Goal: Information Seeking & Learning: Check status

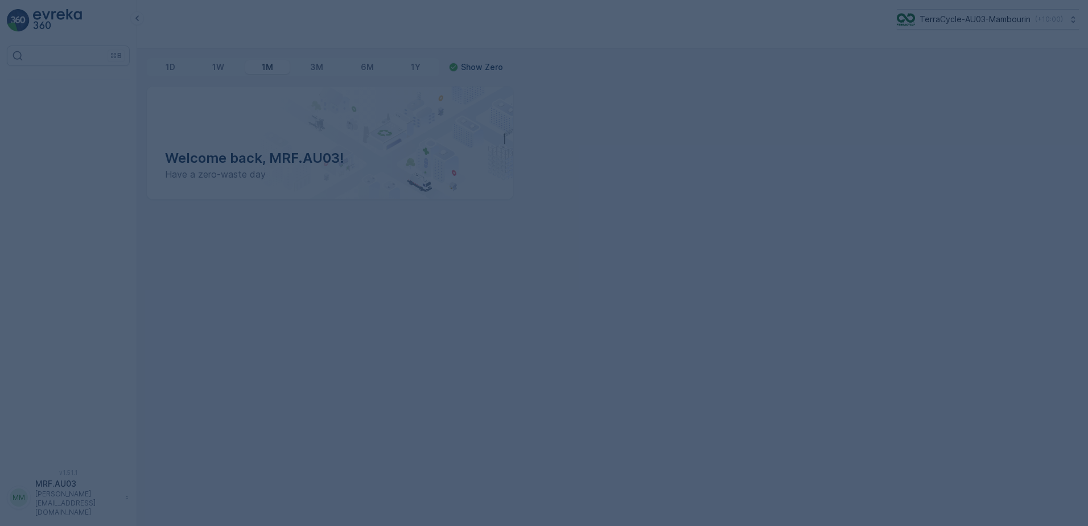
click at [535, 271] on div at bounding box center [544, 263] width 1088 height 526
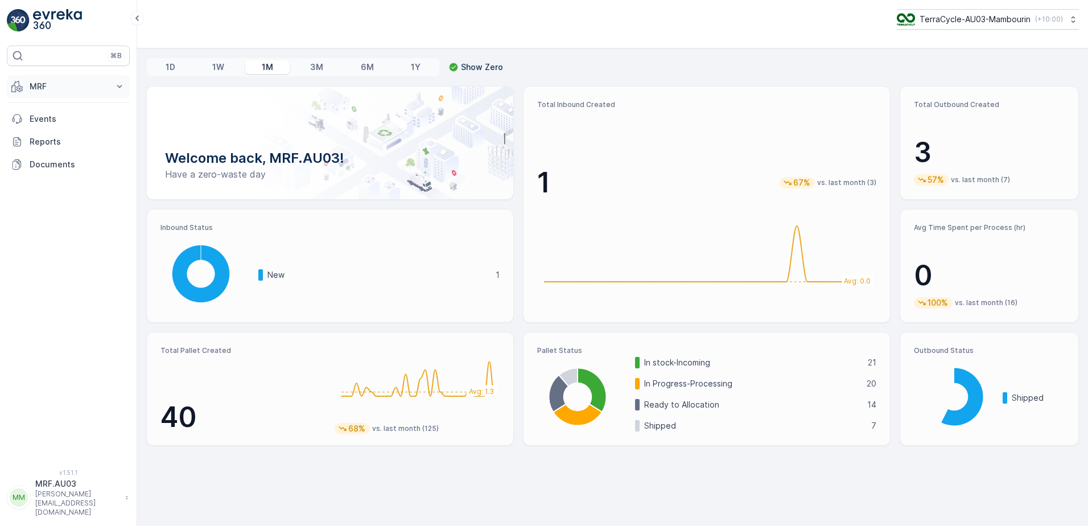
click at [57, 86] on p "MRF" at bounding box center [68, 86] width 77 height 11
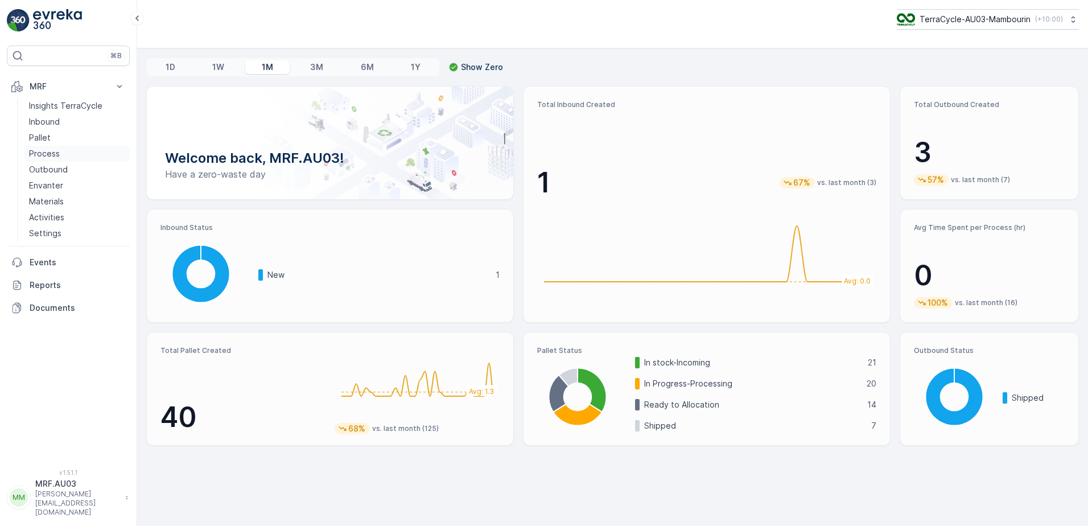
click at [52, 150] on p "Process" at bounding box center [44, 153] width 31 height 11
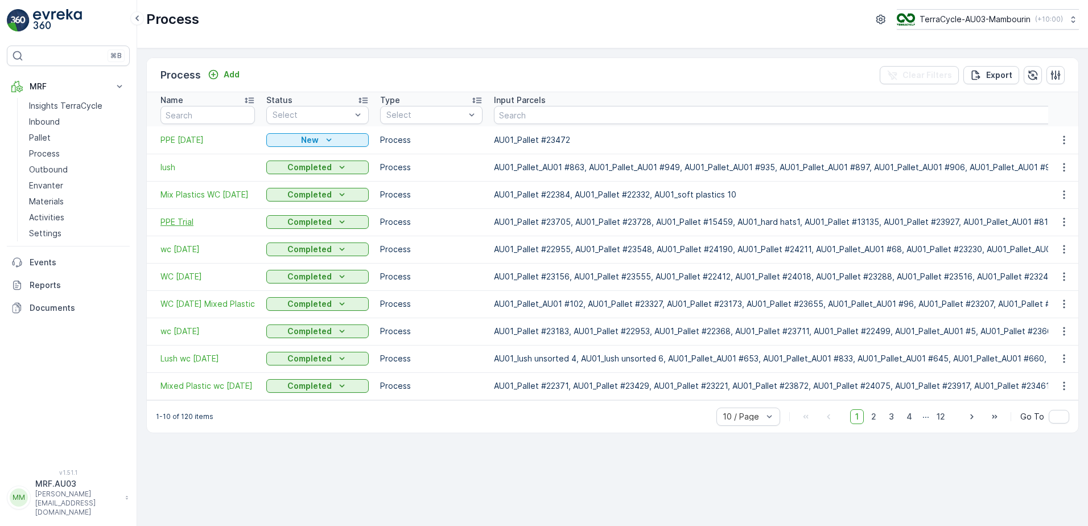
click at [181, 219] on span "PPE Trial" at bounding box center [207, 221] width 94 height 11
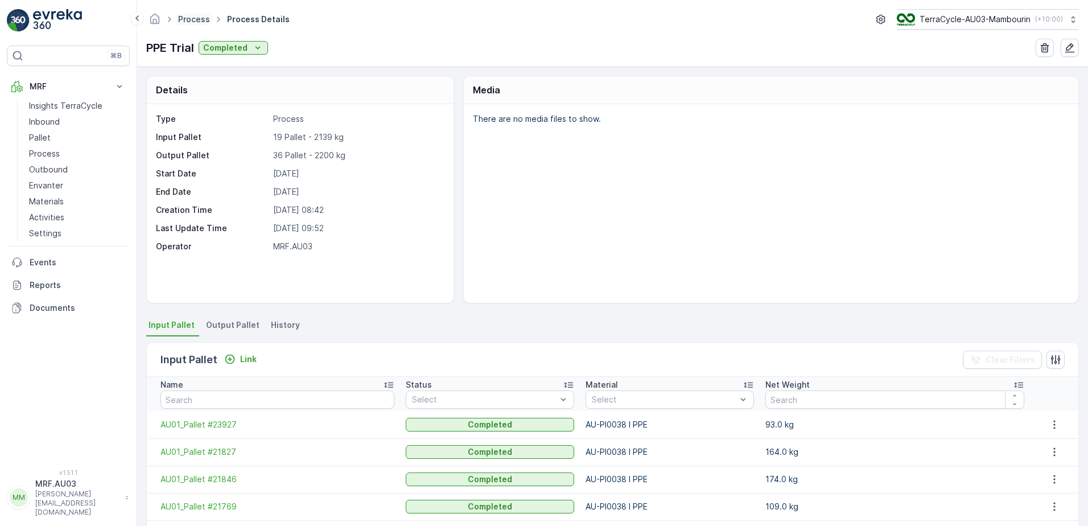
click at [187, 17] on link "Process" at bounding box center [194, 19] width 32 height 10
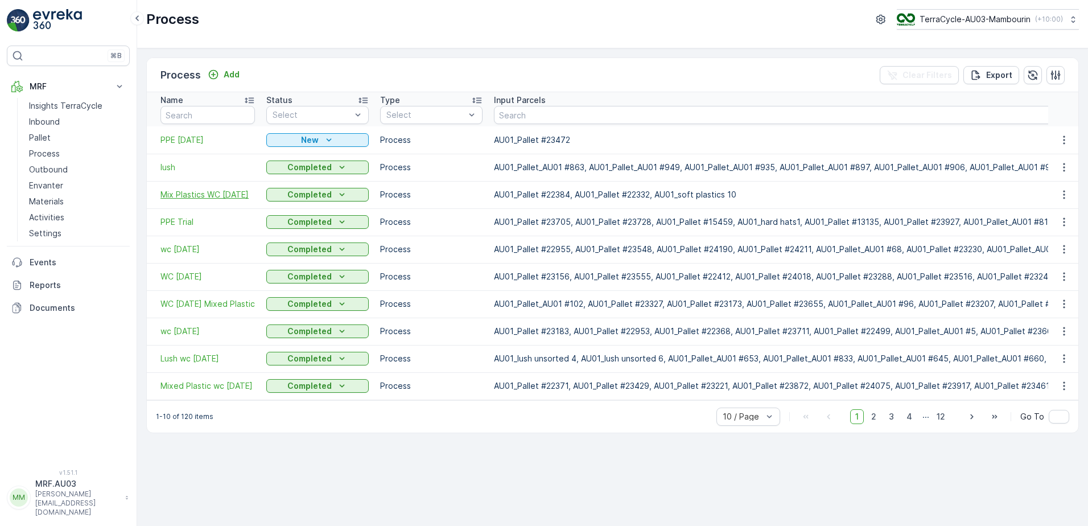
click at [181, 196] on span "Mix Plastics WC [DATE]" at bounding box center [207, 194] width 94 height 11
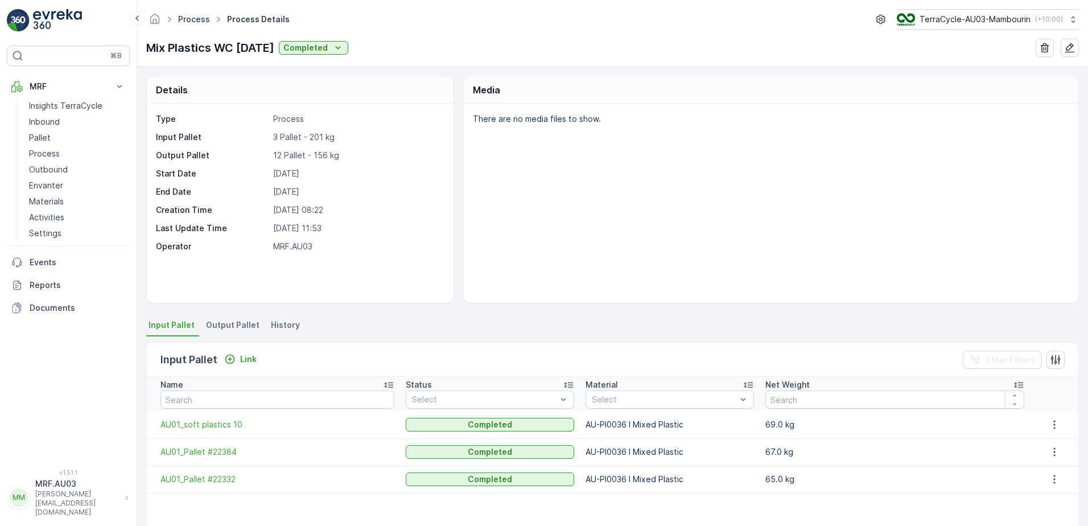
click at [195, 20] on link "Process" at bounding box center [194, 19] width 32 height 10
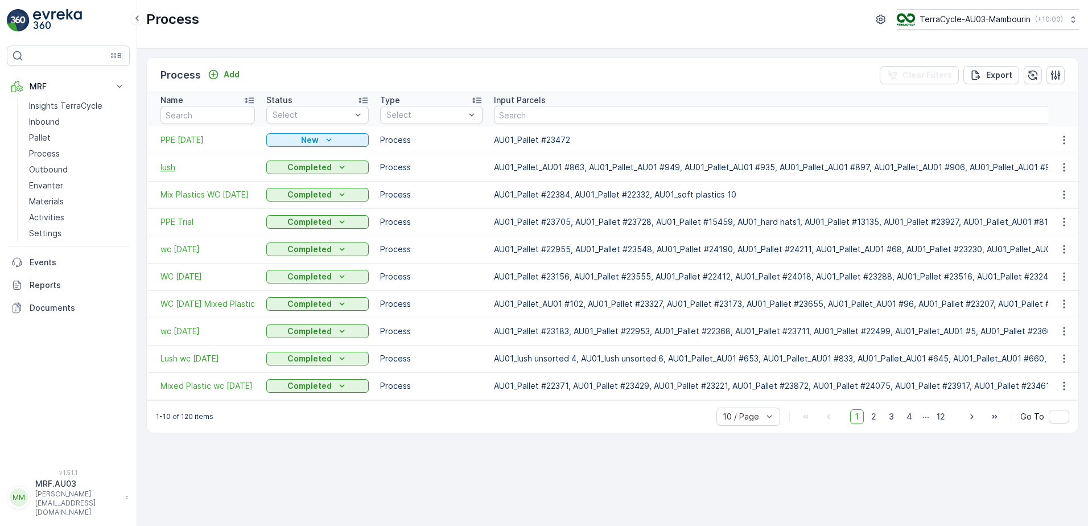
click at [168, 164] on span "lush" at bounding box center [207, 167] width 94 height 11
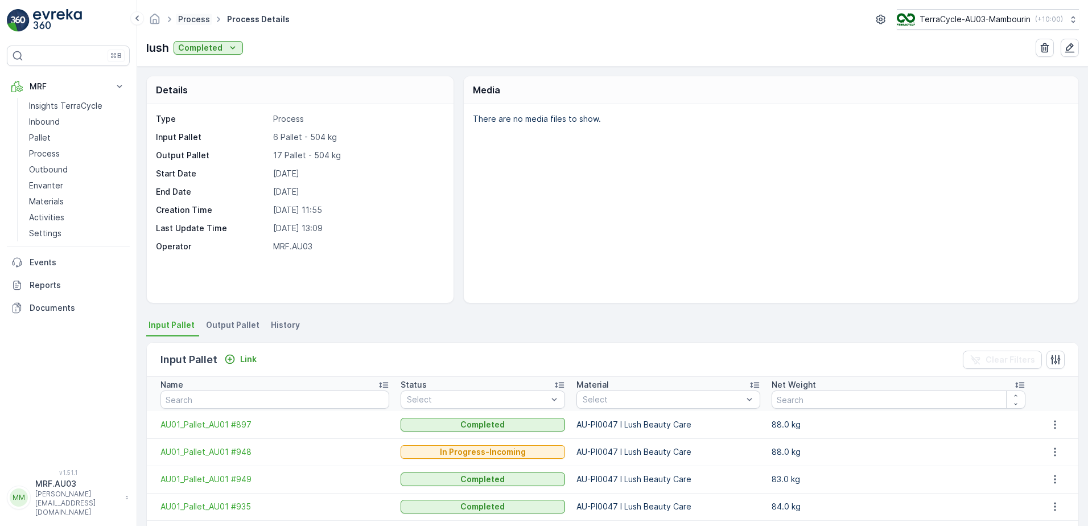
click at [184, 19] on link "Process" at bounding box center [194, 19] width 32 height 10
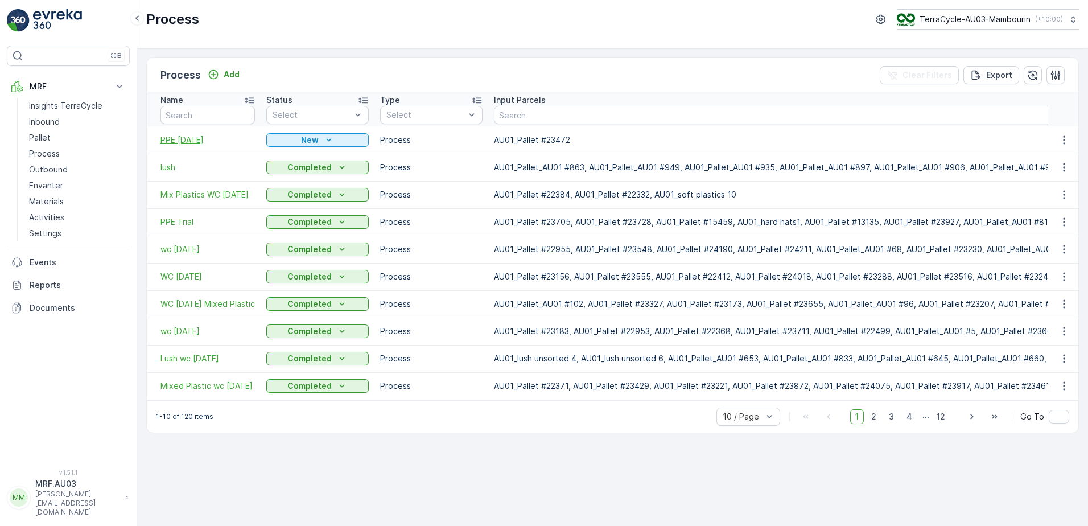
click at [191, 141] on span "PPE [DATE]" at bounding box center [207, 139] width 94 height 11
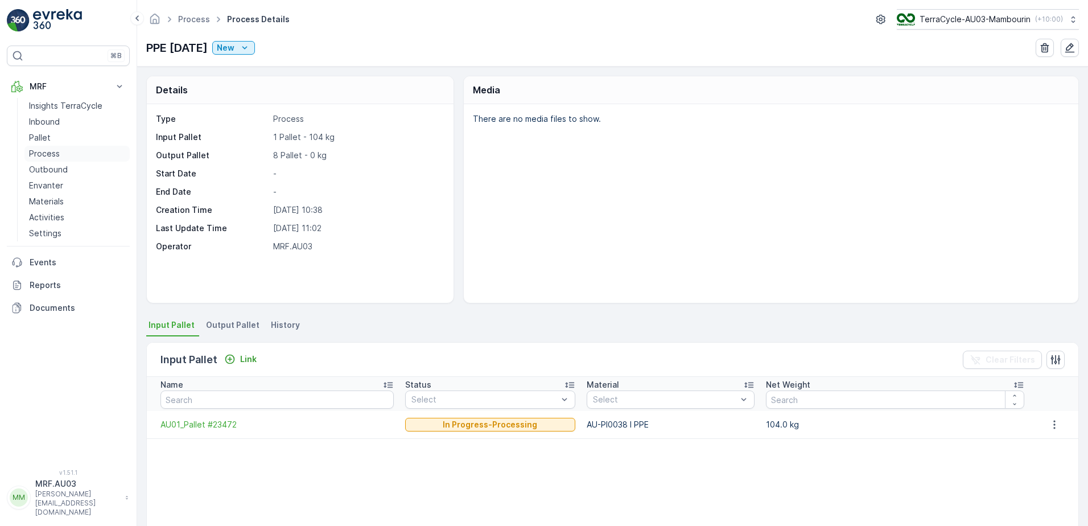
click at [45, 151] on p "Process" at bounding box center [44, 153] width 31 height 11
